Goal: Information Seeking & Learning: Learn about a topic

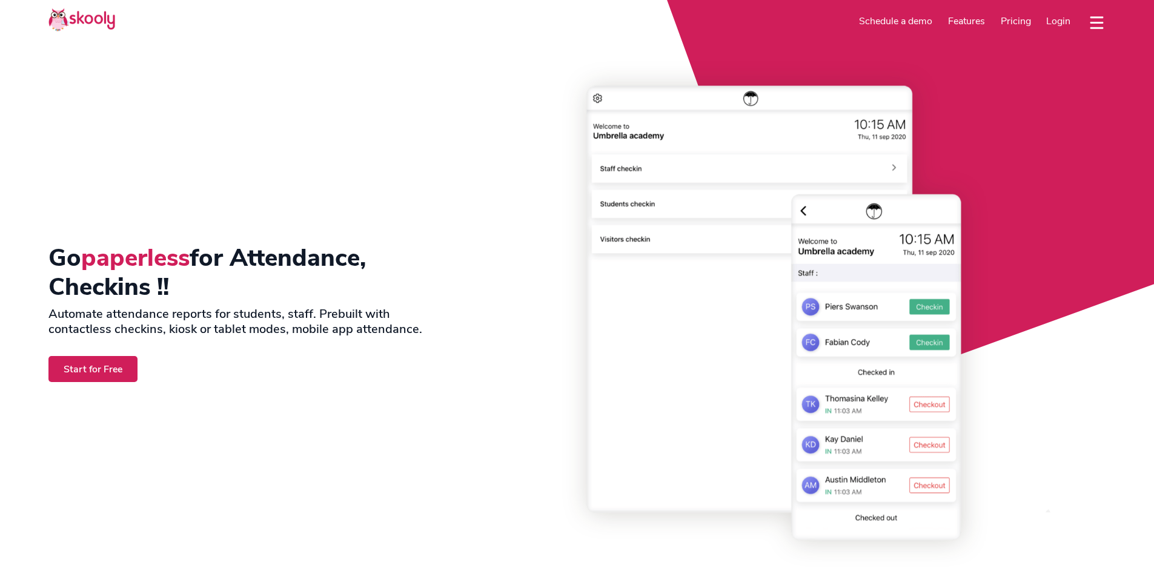
select select "en"
select select "1"
select select "[GEOGRAPHIC_DATA]"
select select "America/New_York"
click at [1021, 21] on span "Pricing" at bounding box center [1016, 21] width 30 height 13
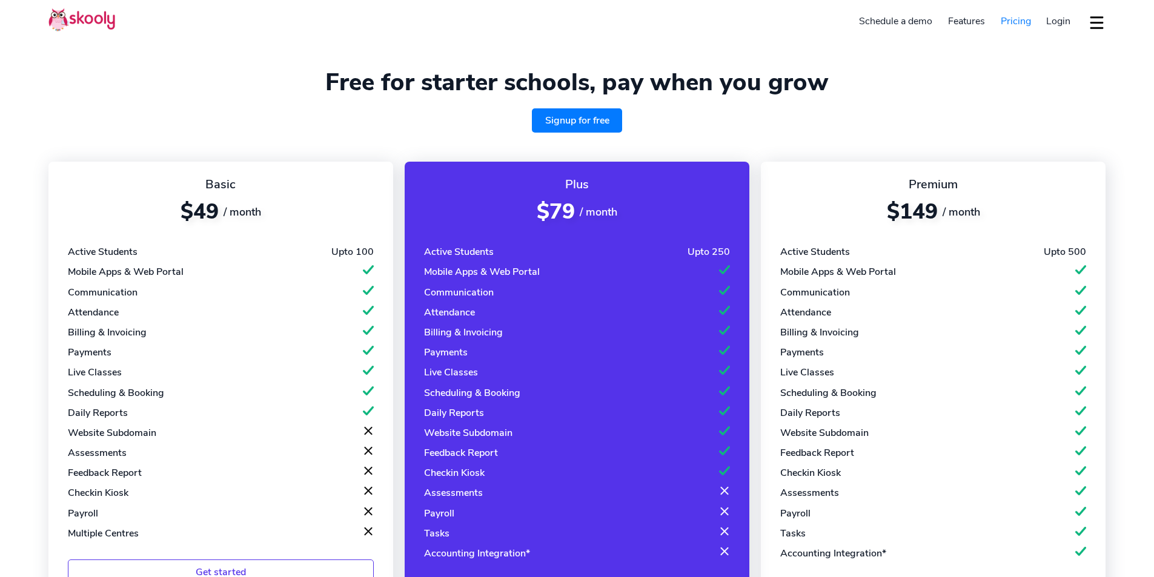
select select "en"
select select "1"
select select "[GEOGRAPHIC_DATA]"
select select "America/New_York"
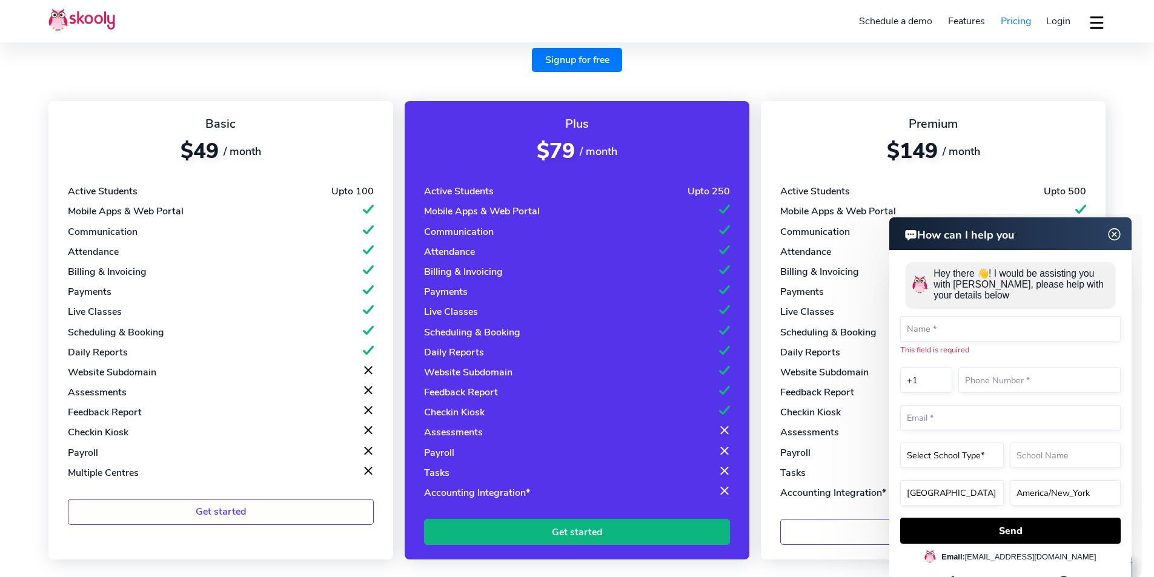
click at [1118, 236] on img at bounding box center [1114, 234] width 23 height 15
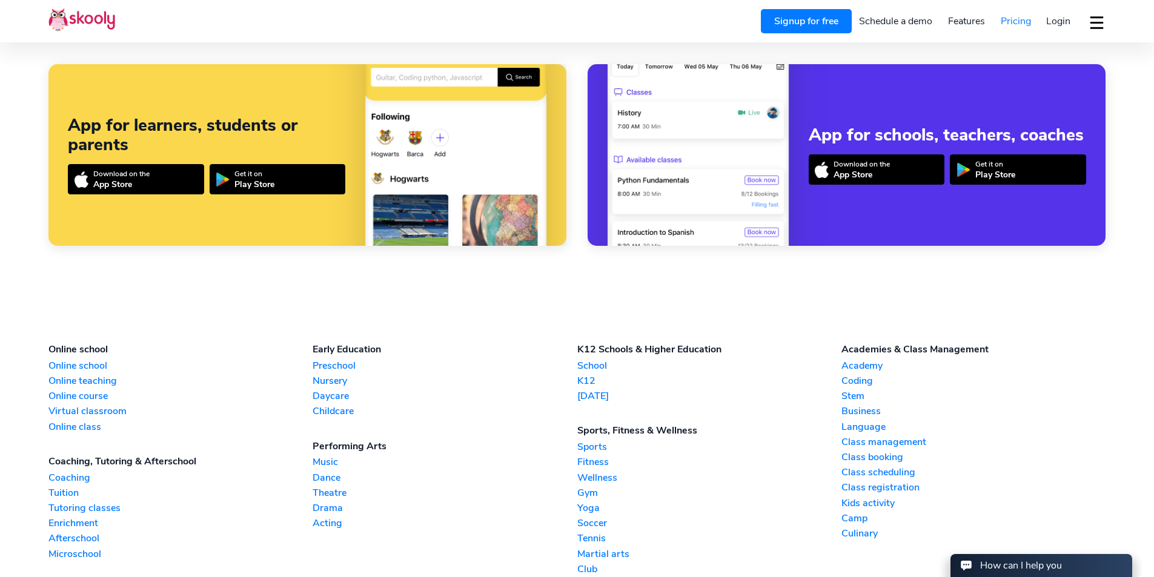
scroll to position [1030, 0]
